Goal: Task Accomplishment & Management: Use online tool/utility

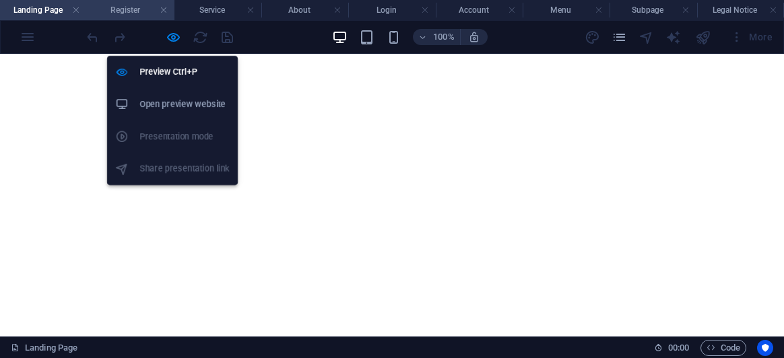
drag, startPoint x: 0, startPoint y: 0, endPoint x: 121, endPoint y: 9, distance: 121.7
click at [168, 38] on icon "button" at bounding box center [173, 37] width 15 height 15
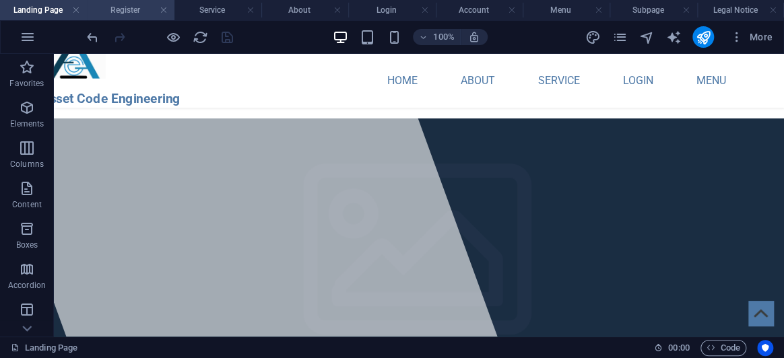
click at [131, 1] on li "Register" at bounding box center [130, 10] width 87 height 20
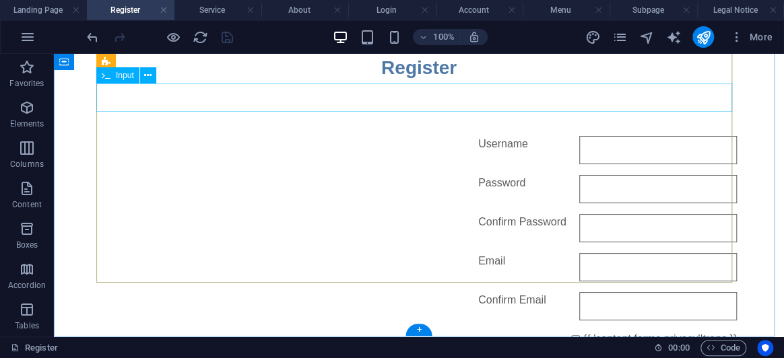
scroll to position [168, 0]
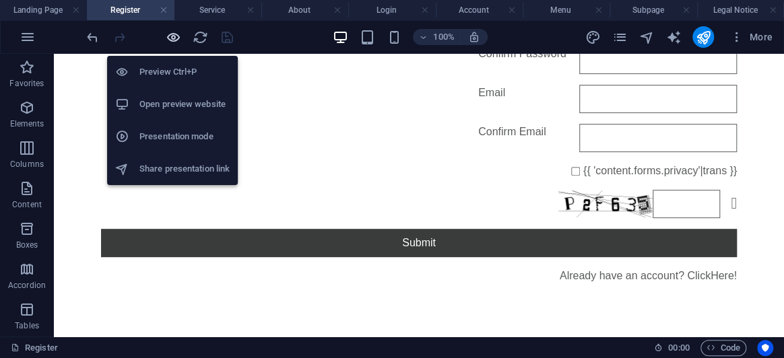
click at [169, 42] on icon "button" at bounding box center [173, 37] width 15 height 15
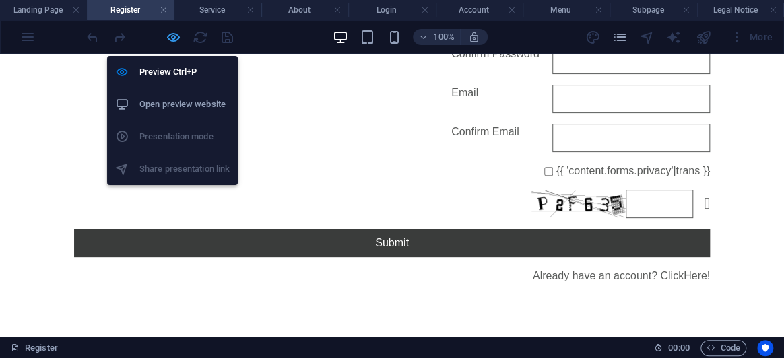
click at [170, 36] on icon "button" at bounding box center [173, 37] width 15 height 15
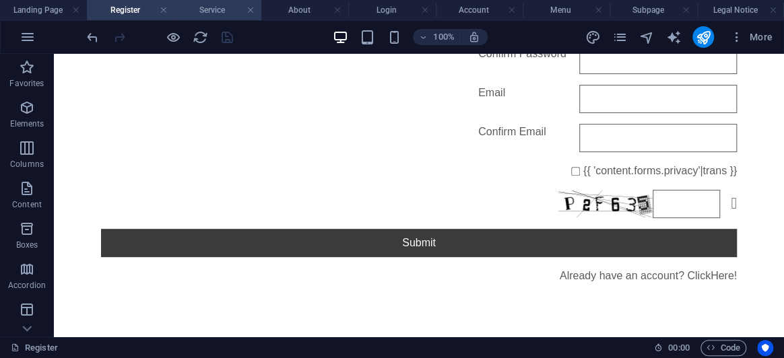
click at [218, 10] on h4 "Service" at bounding box center [218, 10] width 87 height 15
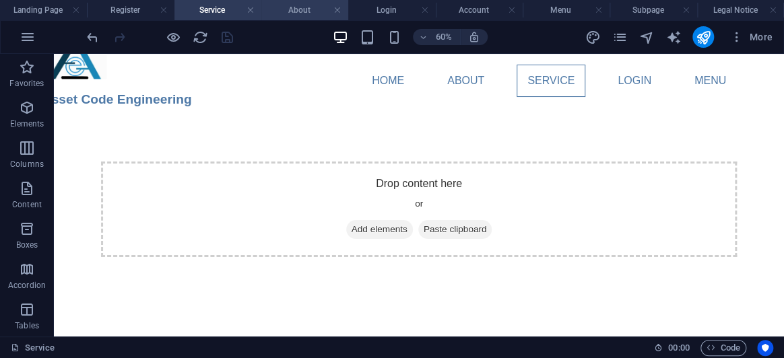
scroll to position [0, 0]
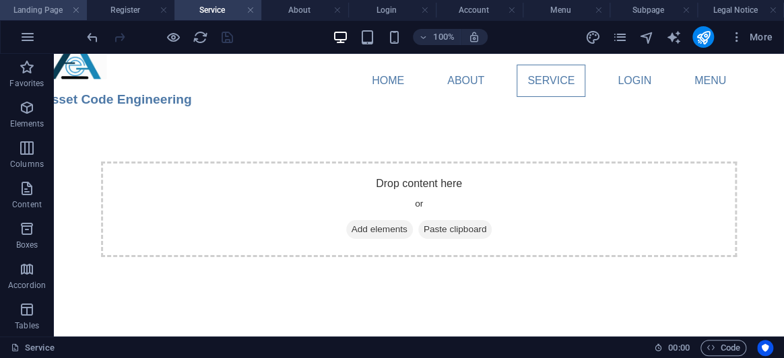
drag, startPoint x: 20, startPoint y: 5, endPoint x: 274, endPoint y: 116, distance: 277.3
click at [20, 5] on h4 "Landing Page" at bounding box center [43, 10] width 87 height 15
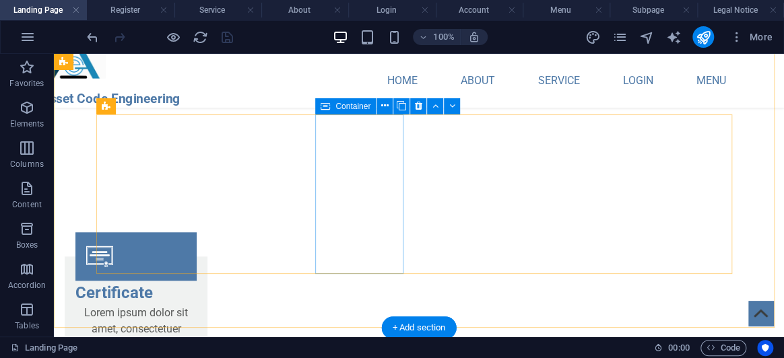
scroll to position [2502, 0]
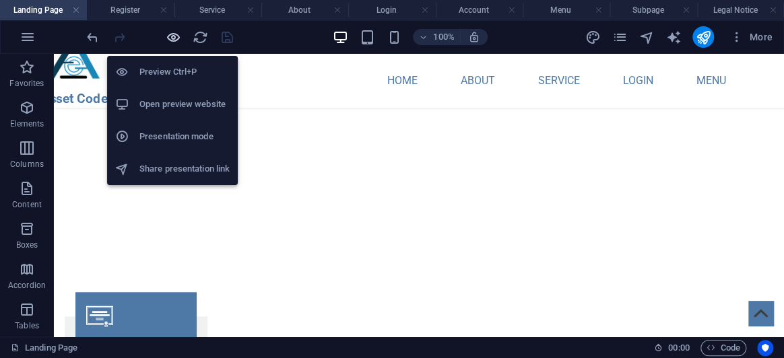
drag, startPoint x: 173, startPoint y: 36, endPoint x: 289, endPoint y: 142, distance: 156.5
click at [173, 36] on icon "button" at bounding box center [173, 37] width 15 height 15
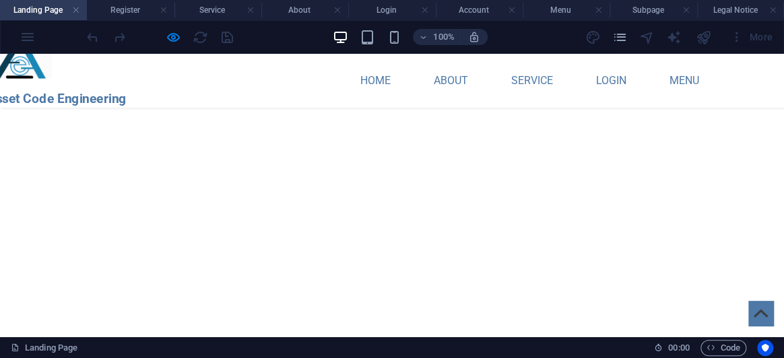
scroll to position [2196, 0]
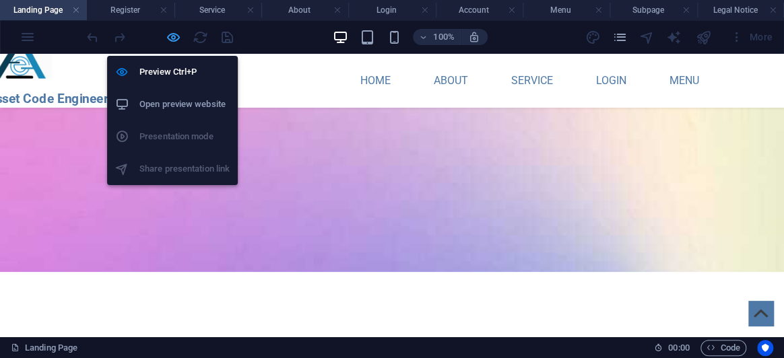
click at [176, 40] on icon "button" at bounding box center [173, 37] width 15 height 15
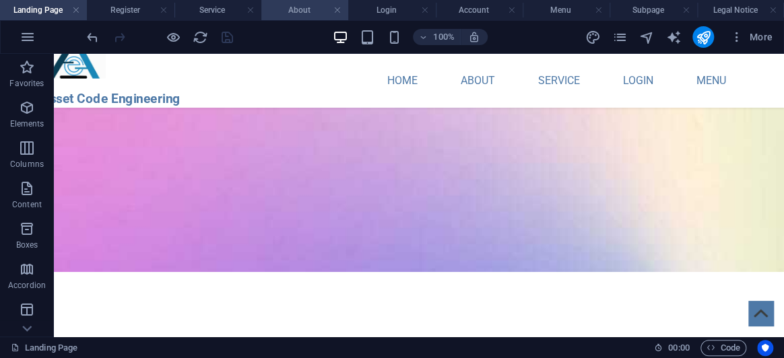
click at [317, 7] on h4 "About" at bounding box center [304, 10] width 87 height 15
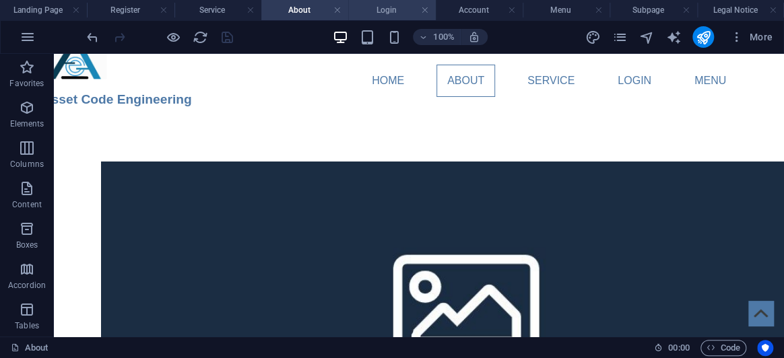
click at [367, 7] on h4 "Login" at bounding box center [391, 10] width 87 height 15
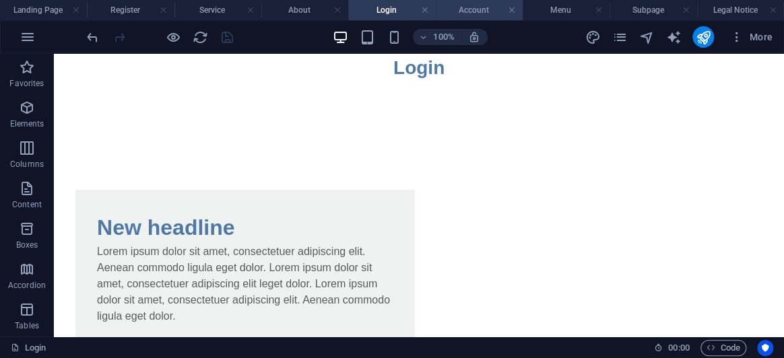
click at [462, 7] on h4 "Account" at bounding box center [479, 10] width 87 height 15
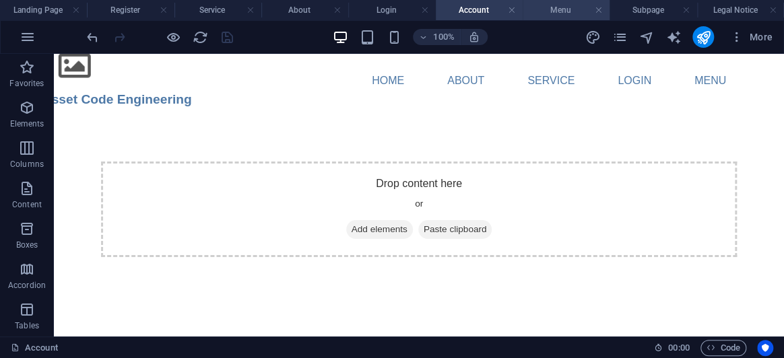
click at [549, 7] on h4 "Menu" at bounding box center [566, 10] width 87 height 15
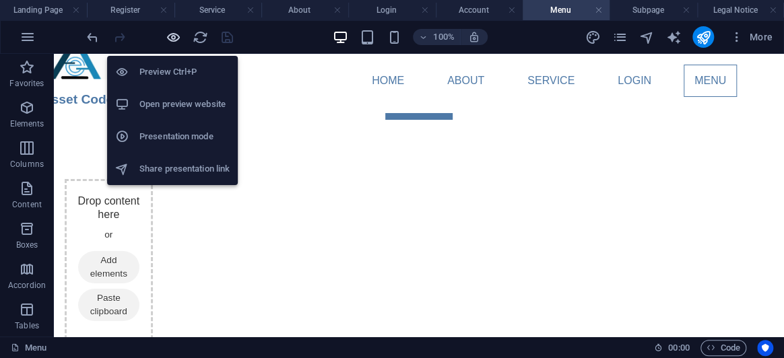
click at [175, 44] on icon "button" at bounding box center [173, 37] width 15 height 15
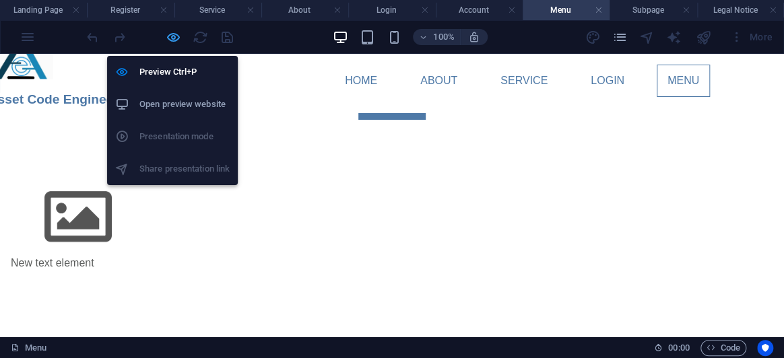
click at [175, 37] on icon "button" at bounding box center [173, 37] width 15 height 15
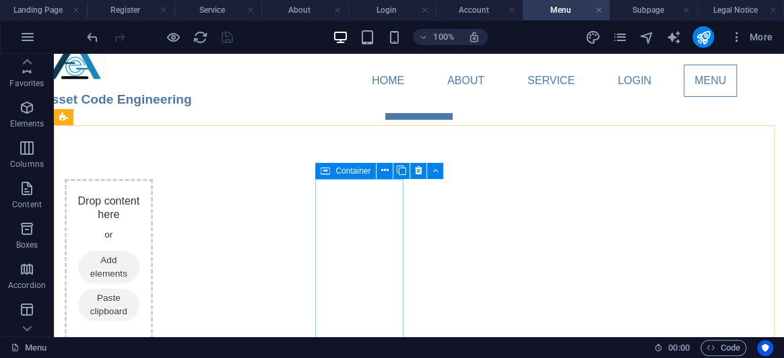
click at [336, 170] on span "Container" at bounding box center [353, 171] width 35 height 8
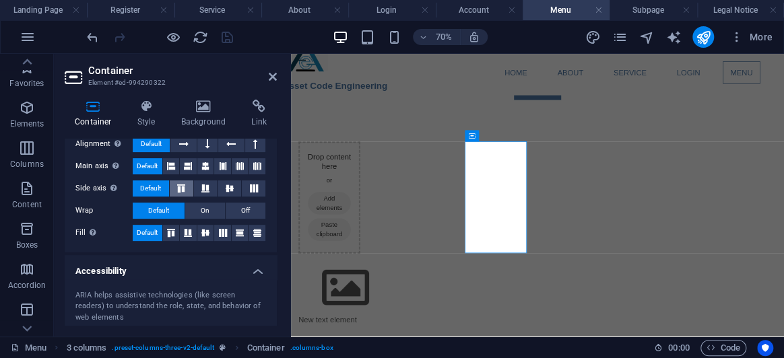
scroll to position [245, 0]
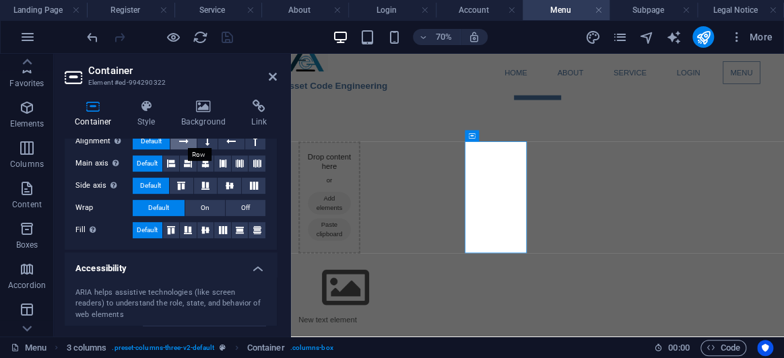
click at [189, 143] on button at bounding box center [183, 141] width 26 height 16
click at [223, 145] on button at bounding box center [231, 141] width 26 height 16
click at [193, 160] on button at bounding box center [188, 164] width 17 height 16
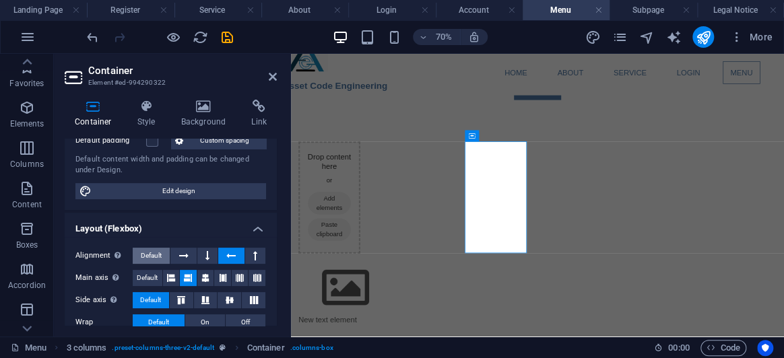
scroll to position [122, 0]
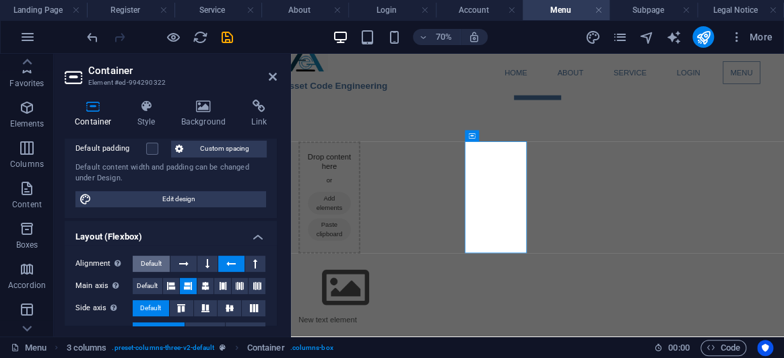
click at [142, 261] on span "Default" at bounding box center [151, 264] width 21 height 16
click at [150, 289] on span "Default" at bounding box center [147, 286] width 21 height 16
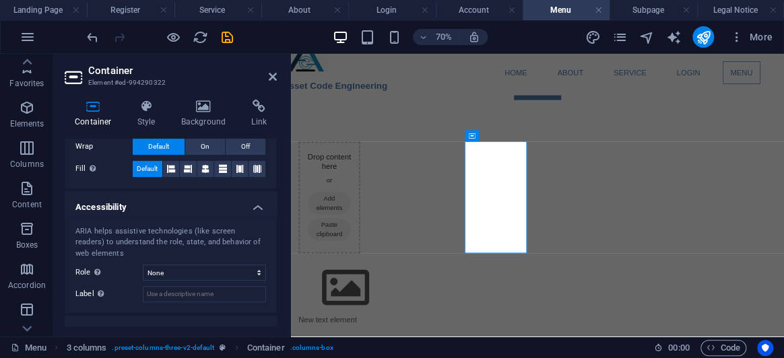
scroll to position [357, 0]
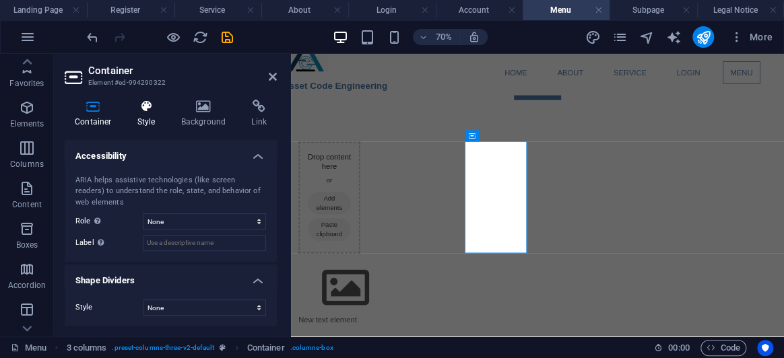
click at [139, 115] on h4 "Style" at bounding box center [149, 114] width 44 height 28
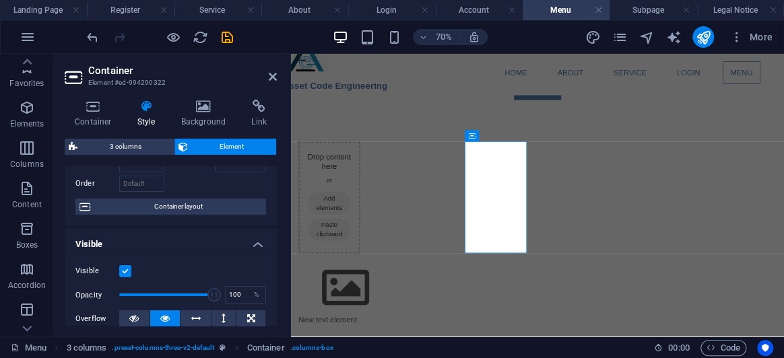
scroll to position [61, 0]
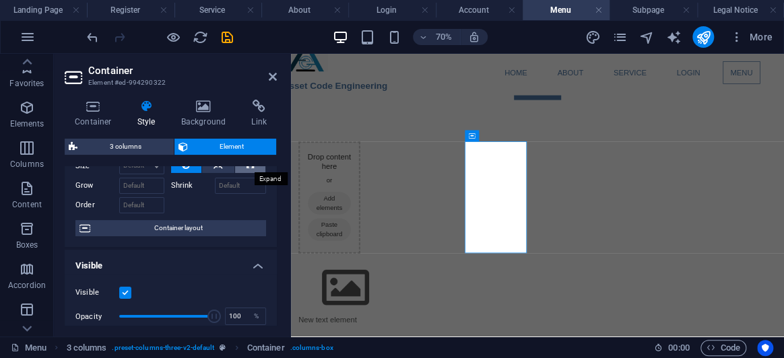
click at [247, 167] on icon at bounding box center [250, 165] width 7 height 16
type input "100"
select select "%"
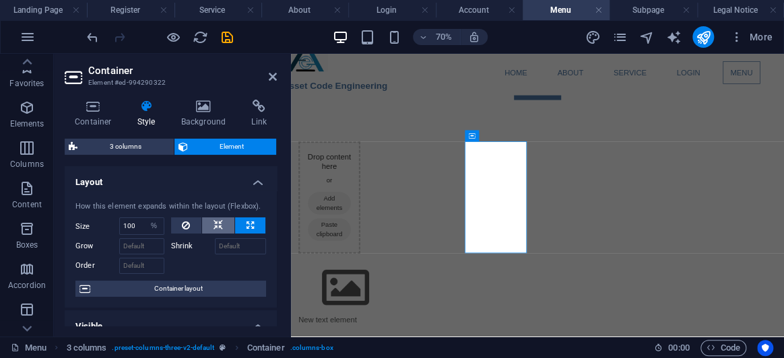
click at [215, 225] on icon at bounding box center [218, 226] width 9 height 16
select select "DISABLED_OPTION_VALUE"
click at [186, 226] on icon at bounding box center [186, 226] width 8 height 16
click at [218, 122] on h4 "Background" at bounding box center [206, 114] width 71 height 28
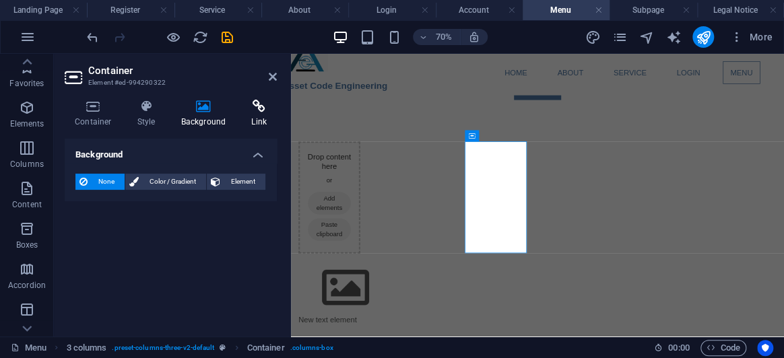
click at [257, 115] on h4 "Link" at bounding box center [259, 114] width 36 height 28
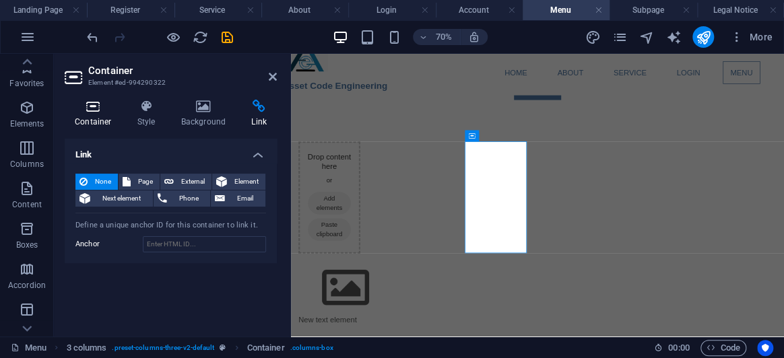
click at [75, 113] on h4 "Container" at bounding box center [96, 114] width 63 height 28
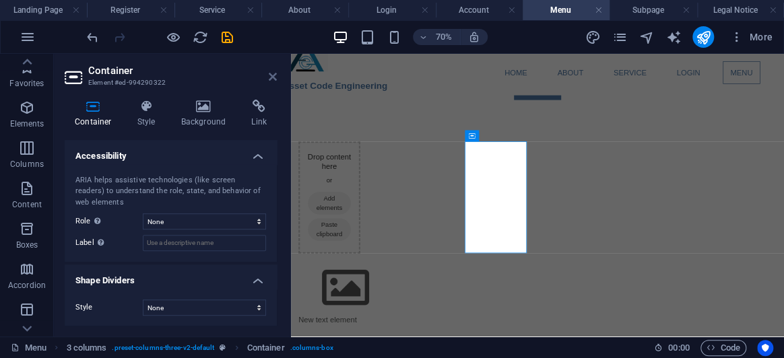
drag, startPoint x: 276, startPoint y: 80, endPoint x: 680, endPoint y: 13, distance: 409.8
click at [276, 80] on icon at bounding box center [273, 76] width 8 height 11
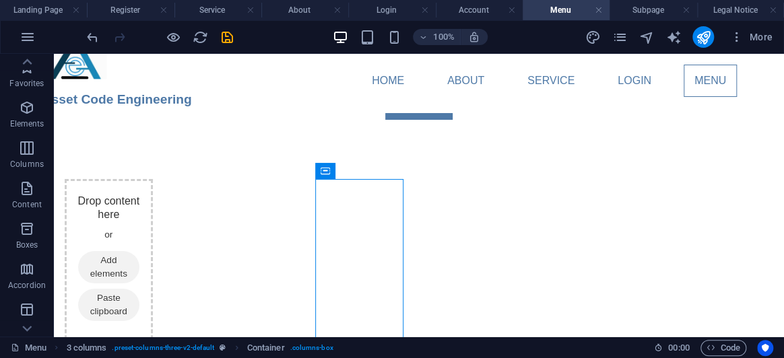
click at [628, 42] on div "More" at bounding box center [681, 37] width 193 height 22
click at [621, 37] on icon "pages" at bounding box center [619, 37] width 15 height 15
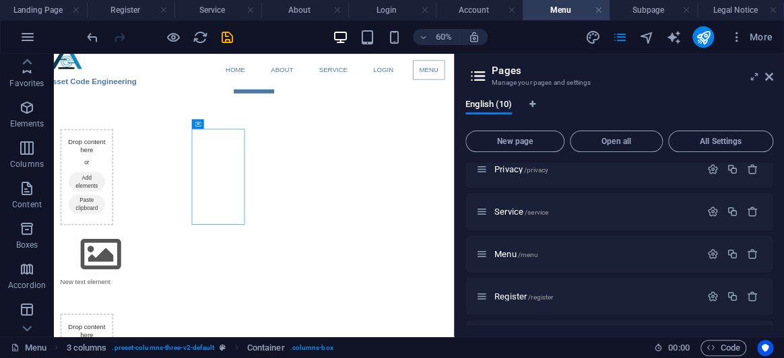
scroll to position [261, 0]
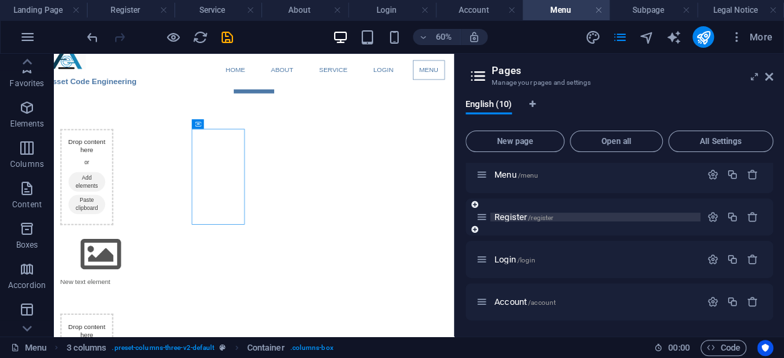
click at [512, 214] on span "Register /register" at bounding box center [524, 217] width 59 height 10
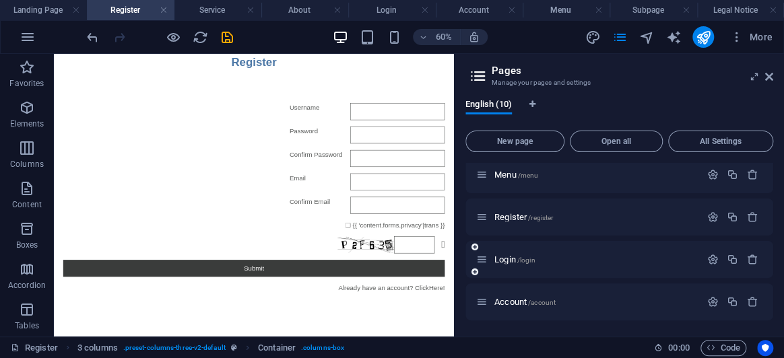
click at [522, 253] on div "Login /login" at bounding box center [588, 259] width 224 height 15
click at [523, 258] on span "/login" at bounding box center [527, 260] width 18 height 7
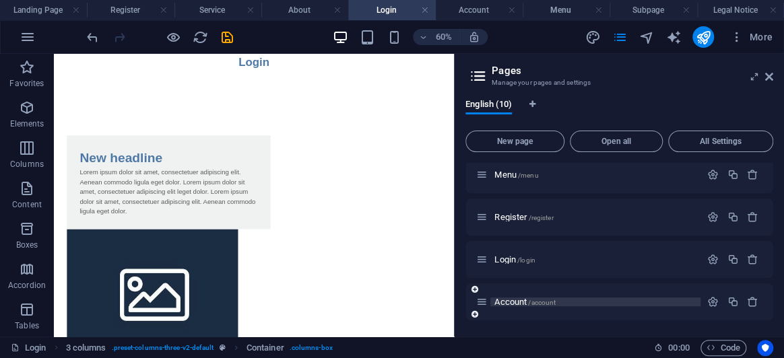
click at [524, 303] on span "Account /account" at bounding box center [525, 302] width 61 height 10
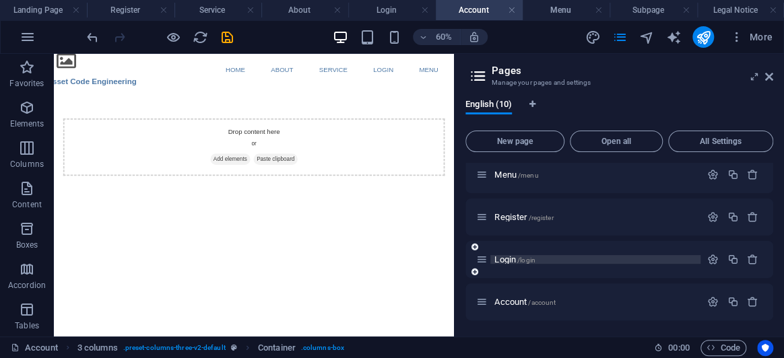
click at [518, 262] on span "/login" at bounding box center [527, 260] width 18 height 7
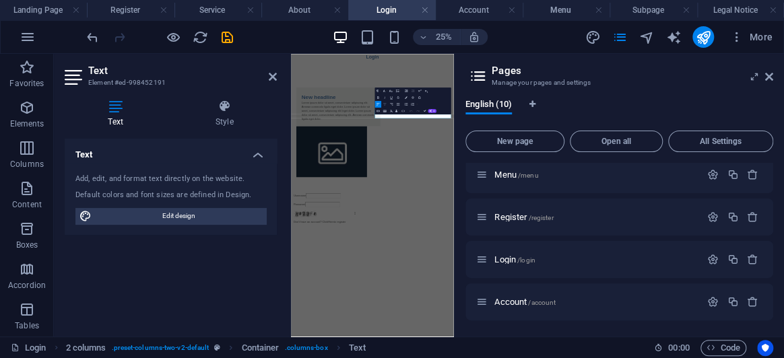
click at [385, 102] on icon "button" at bounding box center [385, 104] width 4 height 4
click at [773, 76] on icon at bounding box center [770, 76] width 8 height 11
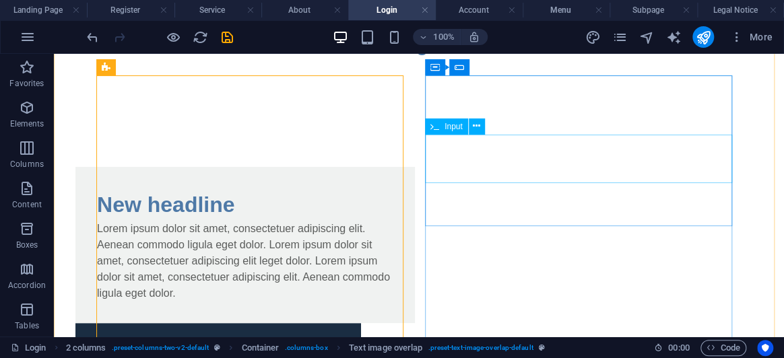
scroll to position [61, 0]
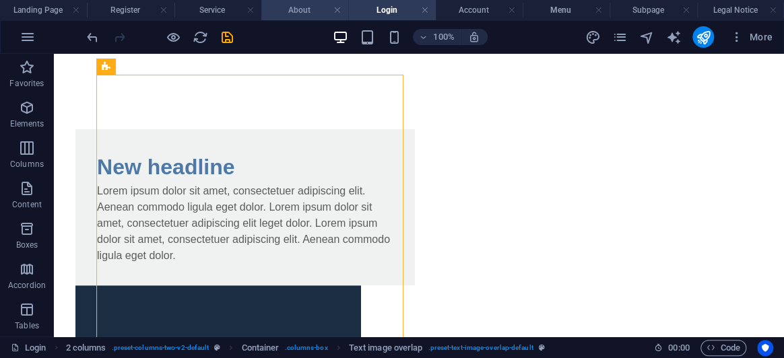
click at [316, 4] on h4 "About" at bounding box center [304, 10] width 87 height 15
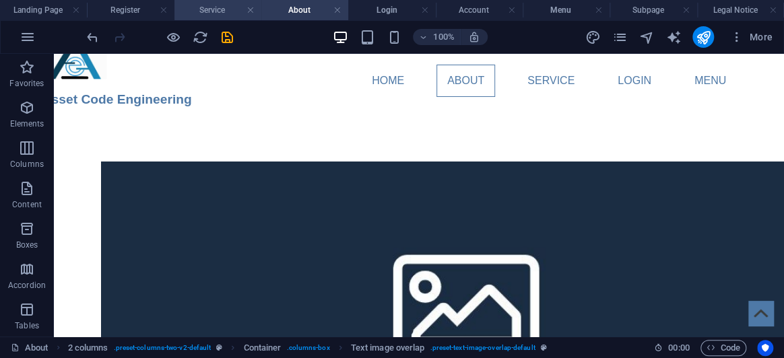
scroll to position [0, 0]
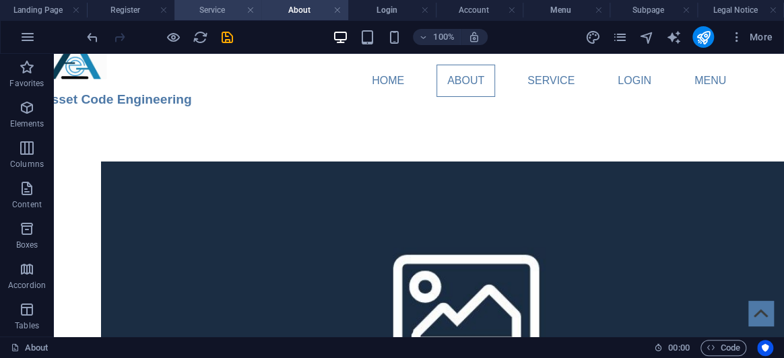
click at [217, 8] on h4 "Service" at bounding box center [218, 10] width 87 height 15
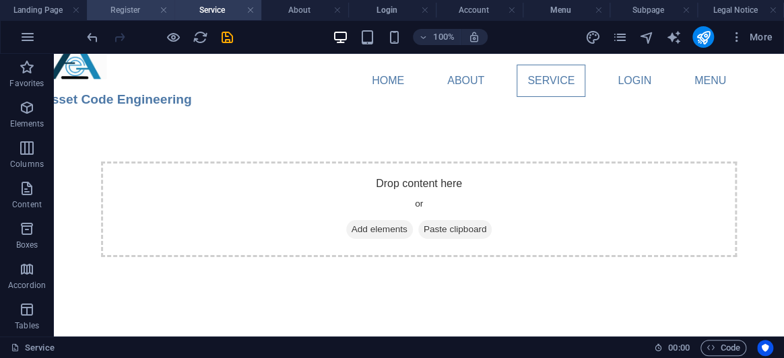
click at [120, 13] on h4 "Register" at bounding box center [130, 10] width 87 height 15
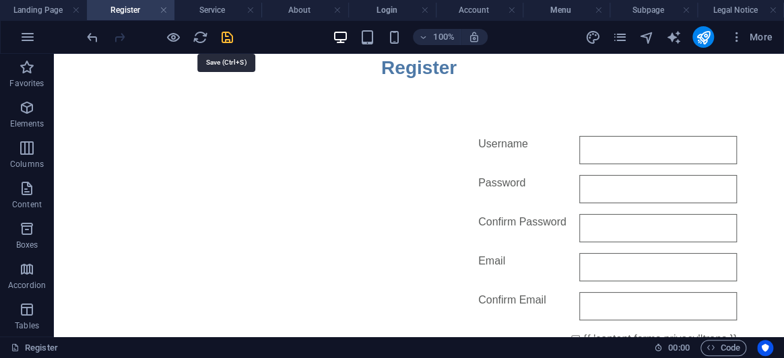
click at [232, 44] on icon "save" at bounding box center [227, 37] width 15 height 15
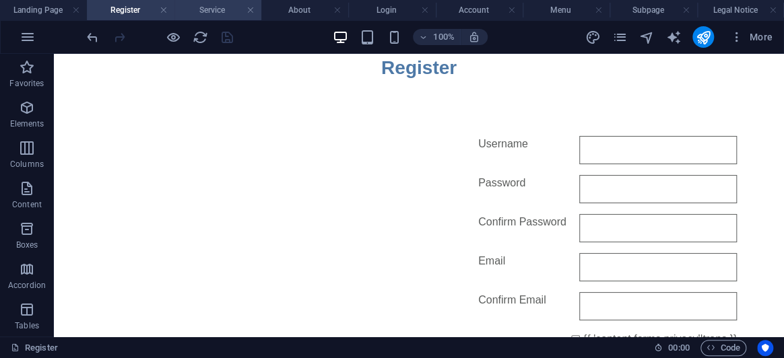
click at [224, 13] on h4 "Service" at bounding box center [218, 10] width 87 height 15
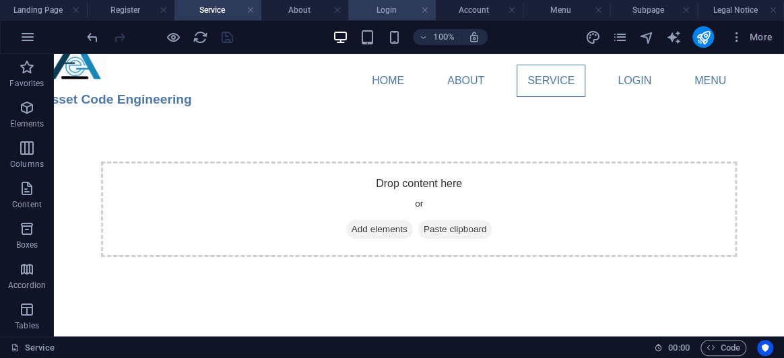
click at [395, 11] on h4 "Login" at bounding box center [391, 10] width 87 height 15
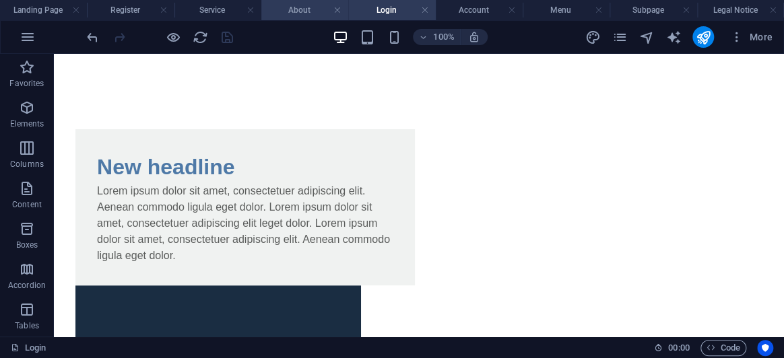
click at [303, 15] on h4 "About" at bounding box center [304, 10] width 87 height 15
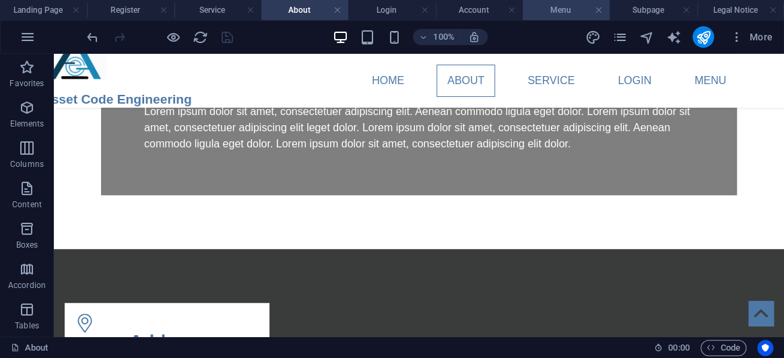
scroll to position [122, 0]
